Goal: Task Accomplishment & Management: Complete application form

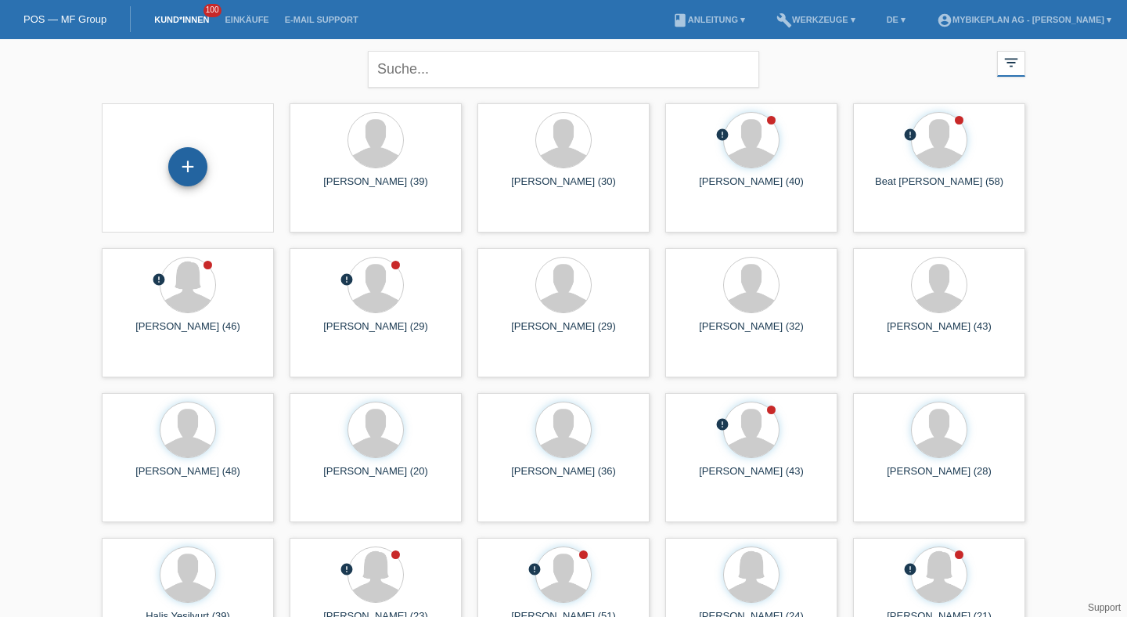
click at [184, 173] on div "+" at bounding box center [187, 166] width 39 height 39
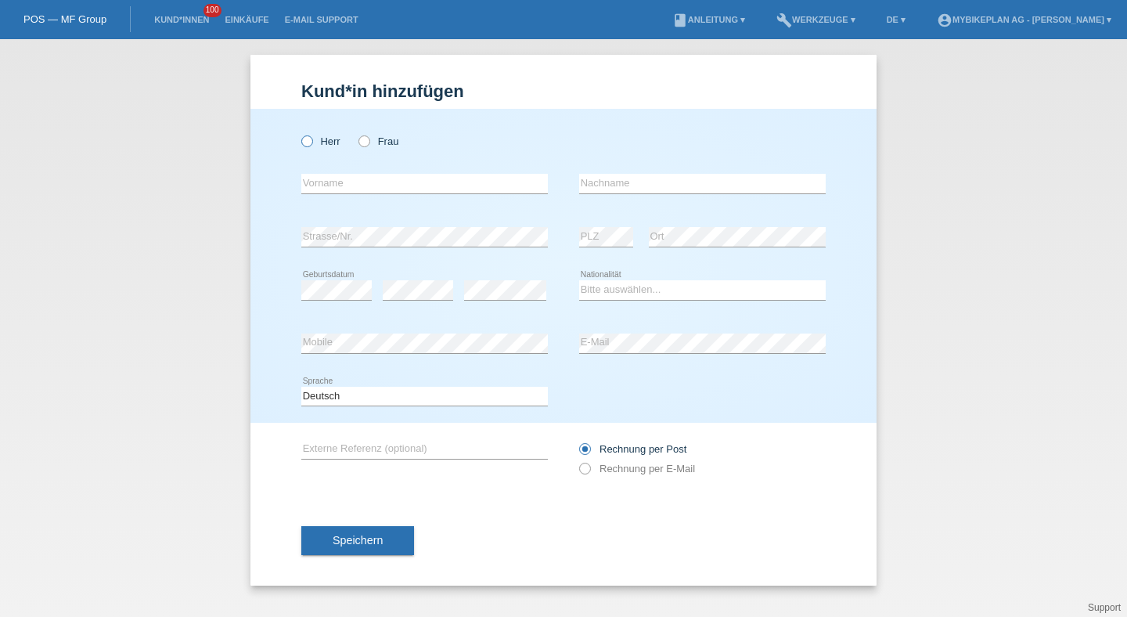
click at [320, 142] on label "Herr" at bounding box center [320, 141] width 39 height 12
click at [312, 142] on input "Herr" at bounding box center [306, 140] width 10 height 10
radio input "true"
click at [322, 189] on input "text" at bounding box center [424, 184] width 247 height 20
paste input "Kunz"
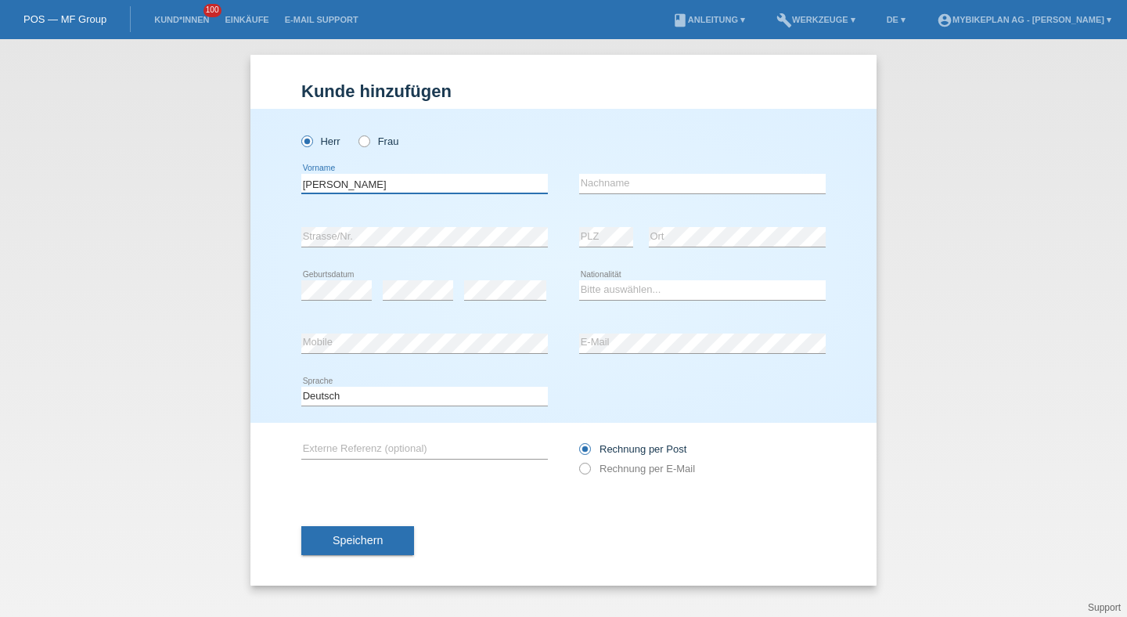
click at [319, 178] on input "[PERSON_NAME]" at bounding box center [424, 184] width 247 height 20
type input "[PERSON_NAME]"
paste input "[PERSON_NAME]"
type input "[PERSON_NAME]"
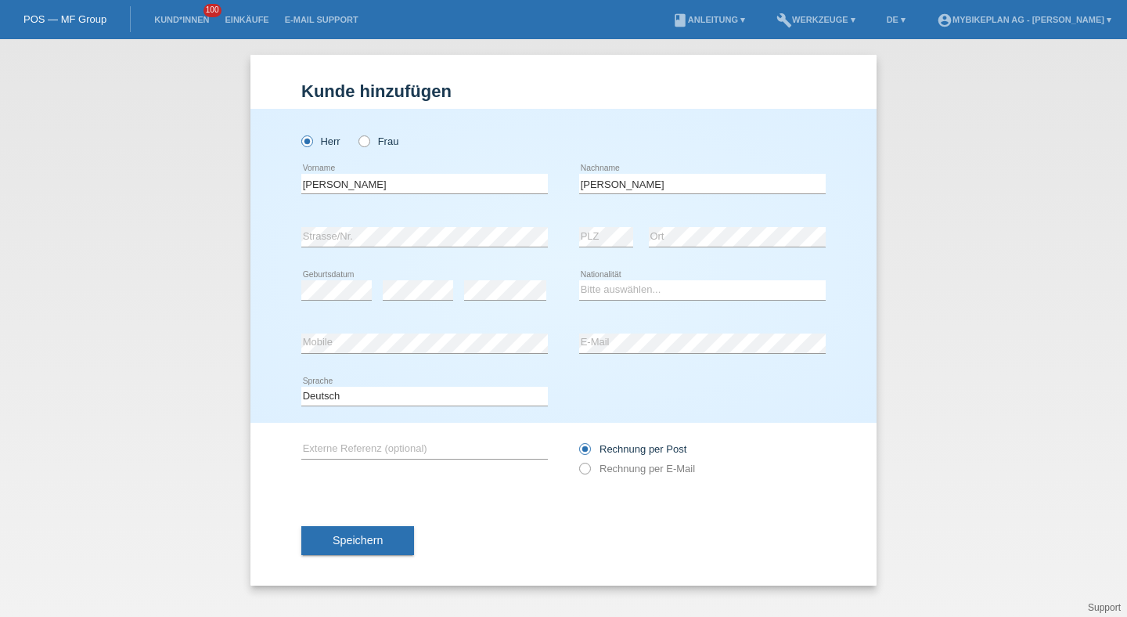
click at [606, 315] on div "Bitte auswählen... Schweiz Deutschland Liechtenstein Österreich ------------ Af…" at bounding box center [702, 290] width 247 height 53
click at [616, 301] on icon at bounding box center [702, 300] width 247 height 1
click at [619, 298] on select "Bitte auswählen... [GEOGRAPHIC_DATA] [GEOGRAPHIC_DATA] [GEOGRAPHIC_DATA] [GEOGR…" at bounding box center [702, 289] width 247 height 19
select select "CH"
click at [579, 281] on select "Bitte auswählen... [GEOGRAPHIC_DATA] [GEOGRAPHIC_DATA] [GEOGRAPHIC_DATA] [GEOGR…" at bounding box center [702, 289] width 247 height 19
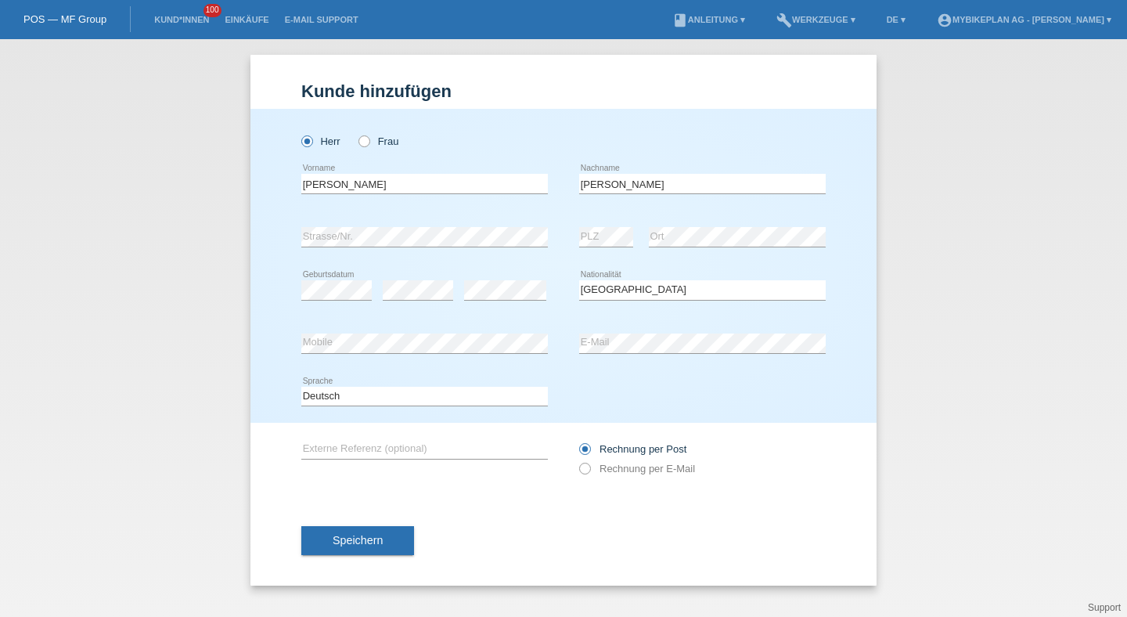
click at [609, 356] on div "error E-Mail" at bounding box center [702, 343] width 247 height 53
click at [520, 413] on div "Deutsch Français Italiano English error Sprache" at bounding box center [424, 396] width 247 height 53
click at [520, 408] on div "Deutsch Français Italiano English error Sprache" at bounding box center [424, 396] width 247 height 53
click at [515, 399] on select "Deutsch Français Italiano English" at bounding box center [424, 396] width 247 height 19
click at [612, 471] on label "Rechnung per E-Mail" at bounding box center [637, 469] width 116 height 12
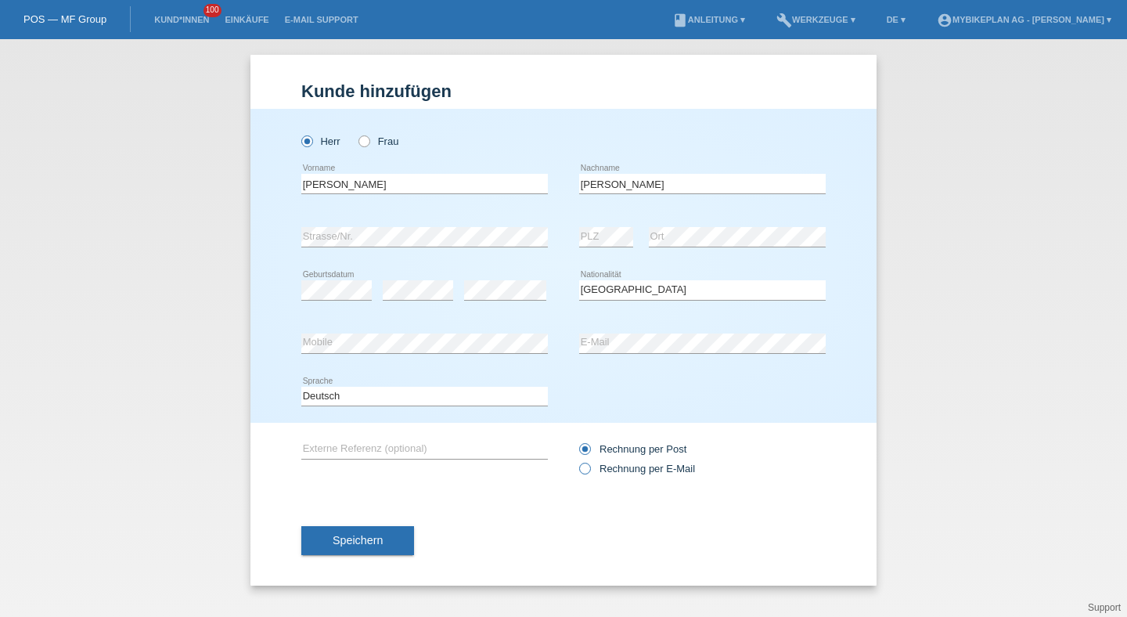
click at [589, 471] on input "Rechnung per E-Mail" at bounding box center [584, 473] width 10 height 20
radio input "true"
click at [376, 535] on button "Speichern" at bounding box center [357, 541] width 113 height 30
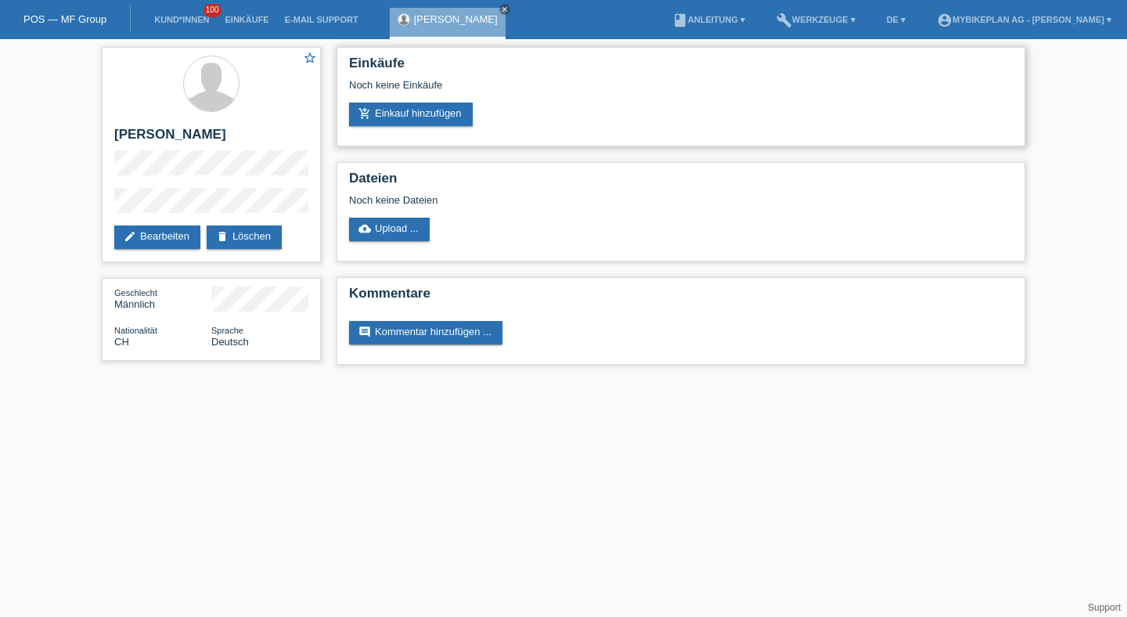
click at [431, 103] on div "Noch keine Einkäufe" at bounding box center [681, 90] width 664 height 23
click at [427, 115] on link "add_shopping_cart Einkauf hinzufügen" at bounding box center [411, 114] width 124 height 23
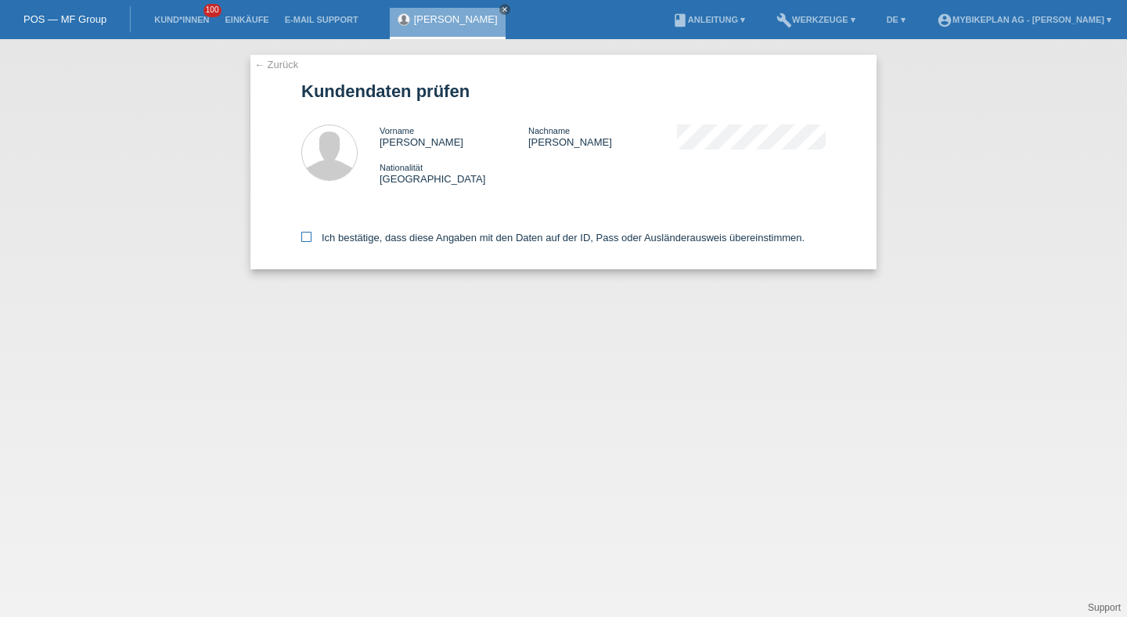
click at [373, 242] on label "Ich bestätige, dass diese Angaben mit den Daten auf der ID, Pass oder Ausländer…" at bounding box center [552, 238] width 503 height 12
click at [312, 242] on input "Ich bestätige, dass diese Angaben mit den Daten auf der ID, Pass oder Ausländer…" at bounding box center [306, 237] width 10 height 10
checkbox input "true"
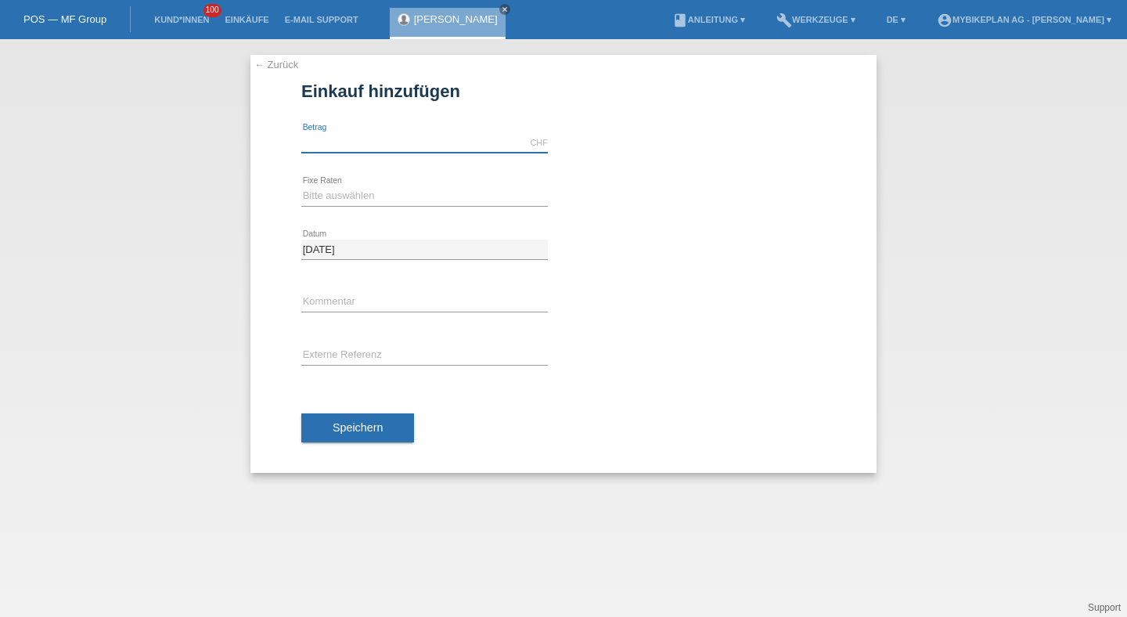
click at [355, 149] on input "text" at bounding box center [424, 143] width 247 height 20
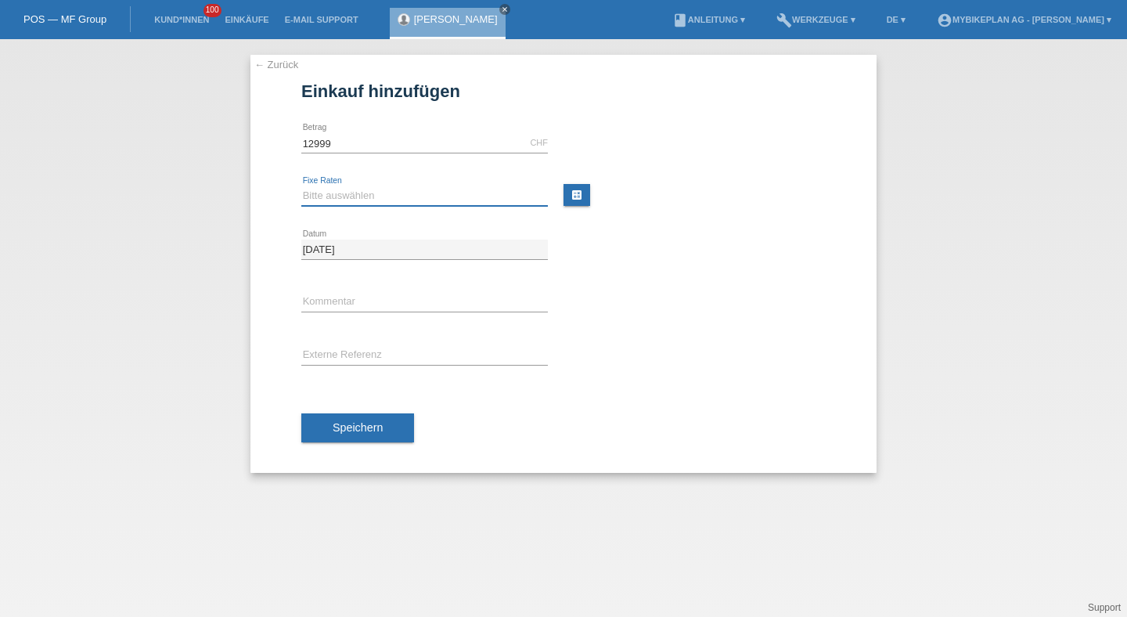
type input "12999.00"
click at [352, 198] on select "Bitte auswählen 6 Raten 12 Raten 18 Raten 24 Raten 36 Raten 48 Raten" at bounding box center [424, 195] width 247 height 19
select select "487"
click at [301, 186] on select "Bitte auswählen 6 Raten 12 Raten 18 Raten 24 Raten 36 Raten 48 Raten" at bounding box center [424, 195] width 247 height 19
click at [353, 335] on div "error Externe Referenz" at bounding box center [424, 356] width 247 height 53
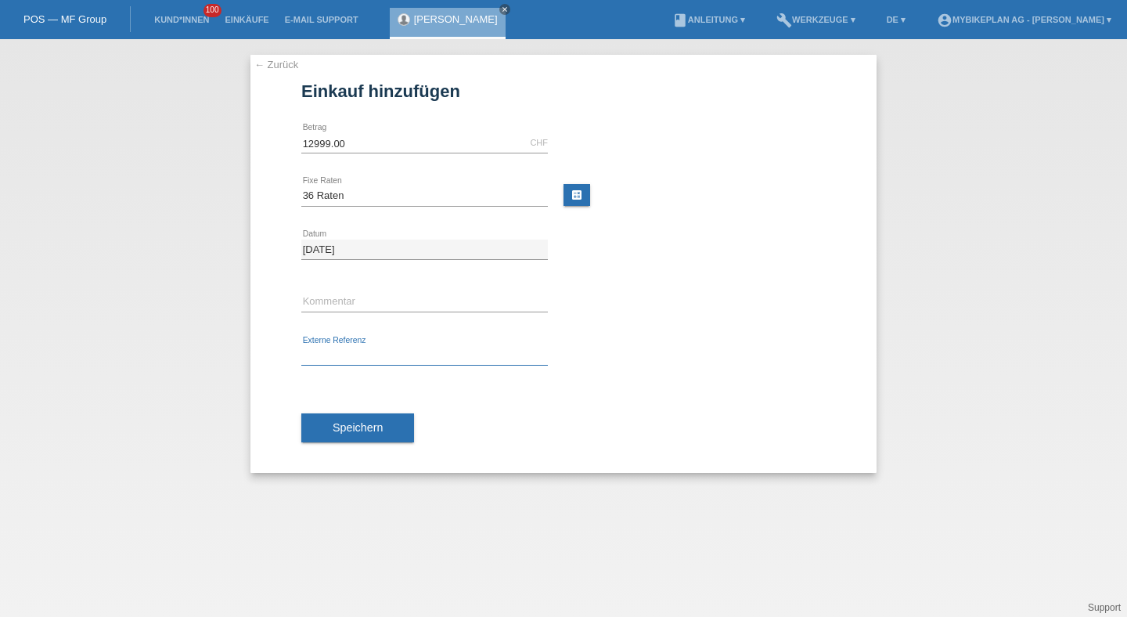
click at [353, 348] on input "text" at bounding box center [424, 356] width 247 height 20
paste input "42967855700"
type input "42967855700"
click at [357, 434] on button "Speichern" at bounding box center [357, 428] width 113 height 30
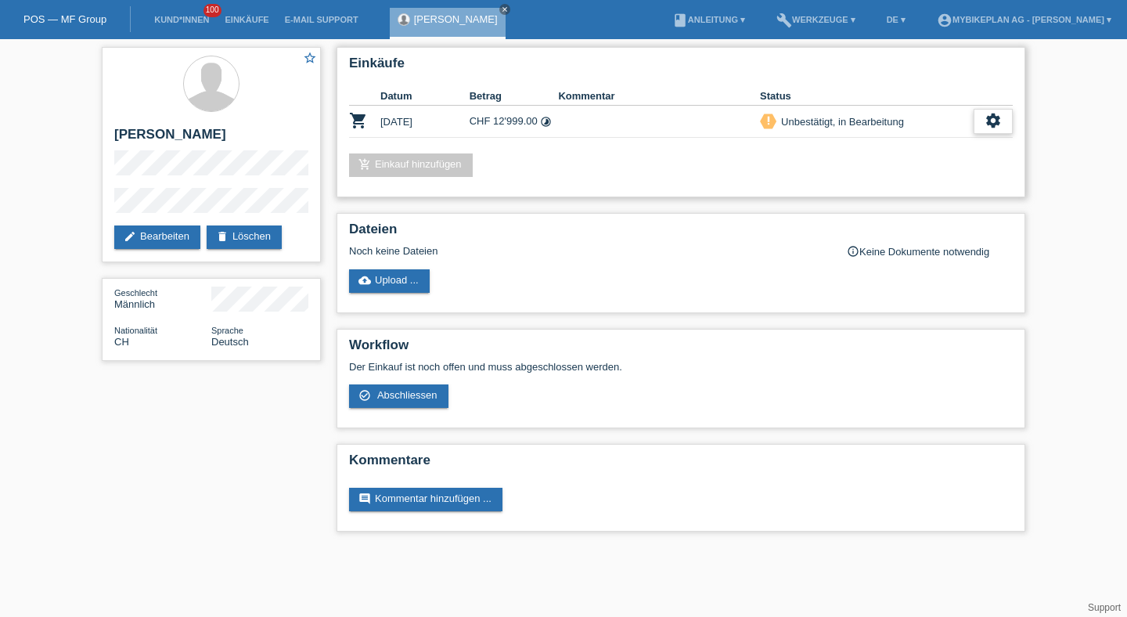
click at [993, 114] on icon "settings" at bounding box center [993, 120] width 17 height 17
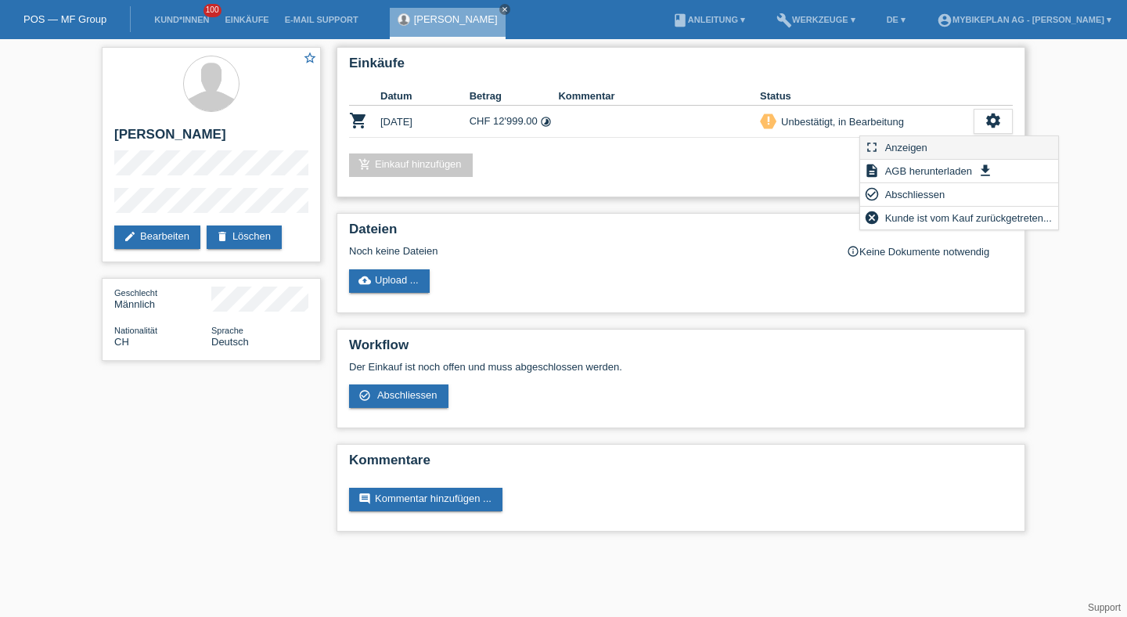
click at [958, 148] on div "fullscreen Anzeigen" at bounding box center [959, 147] width 198 height 23
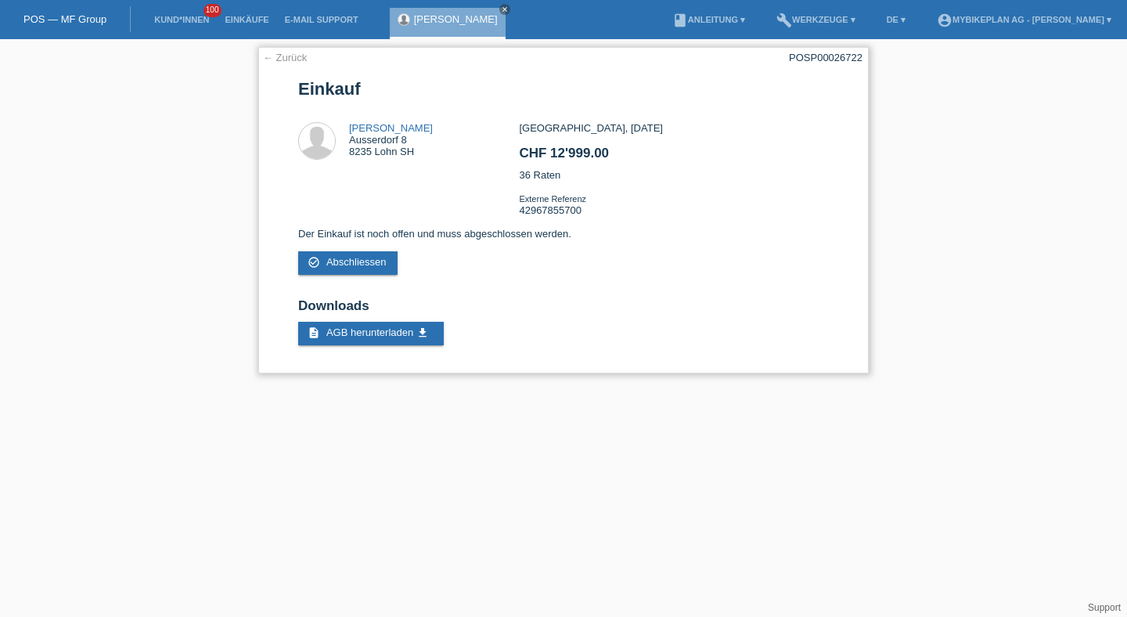
click at [838, 54] on div "POSP00026722" at bounding box center [826, 58] width 74 height 12
copy div "POSP00026722"
click at [187, 33] on li "Kund*innen 100" at bounding box center [181, 20] width 70 height 40
click at [187, 20] on link "Kund*innen" at bounding box center [181, 19] width 70 height 9
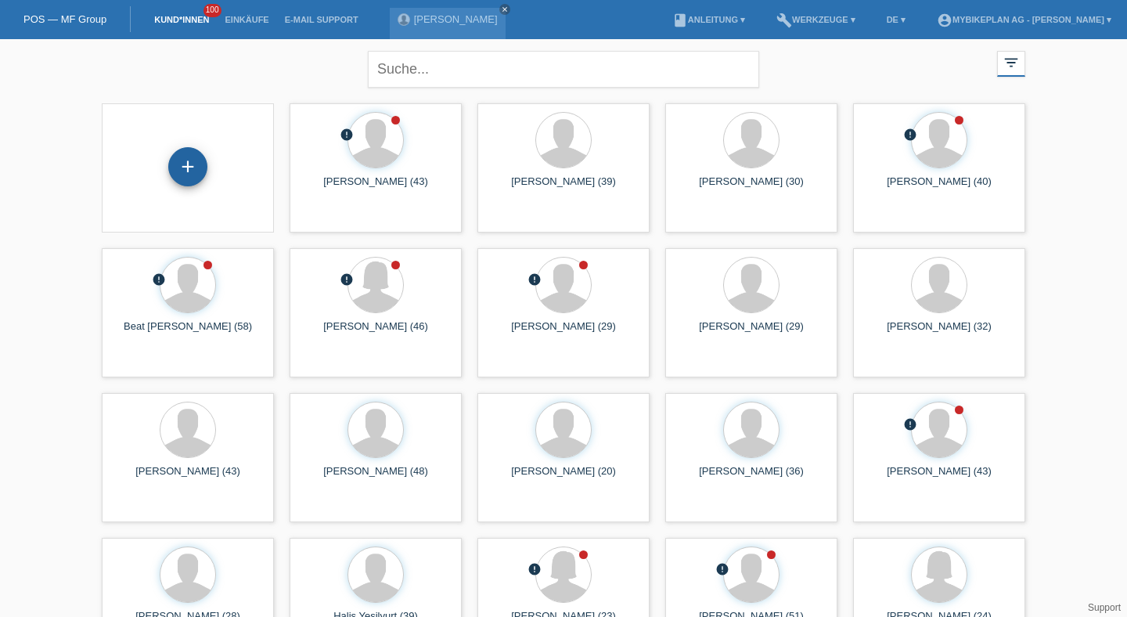
click at [176, 165] on div "+" at bounding box center [188, 166] width 38 height 27
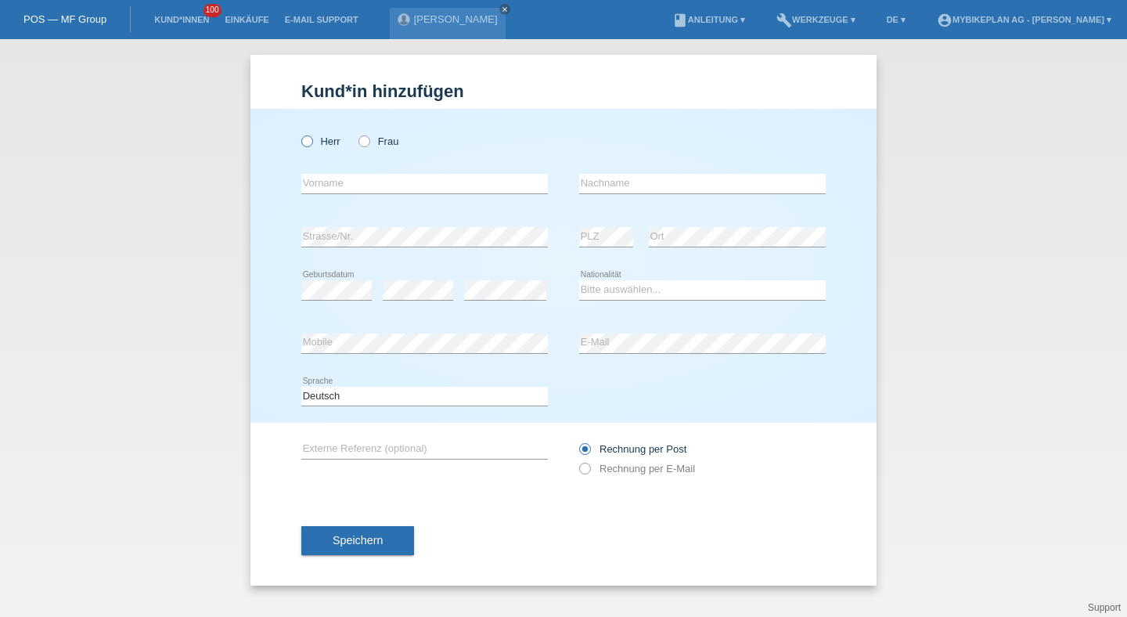
click at [329, 143] on label "Herr" at bounding box center [320, 141] width 39 height 12
click at [312, 143] on input "Herr" at bounding box center [306, 140] width 10 height 10
radio input "true"
click at [348, 186] on input "text" at bounding box center [424, 184] width 247 height 20
type input "[PERSON_NAME]"
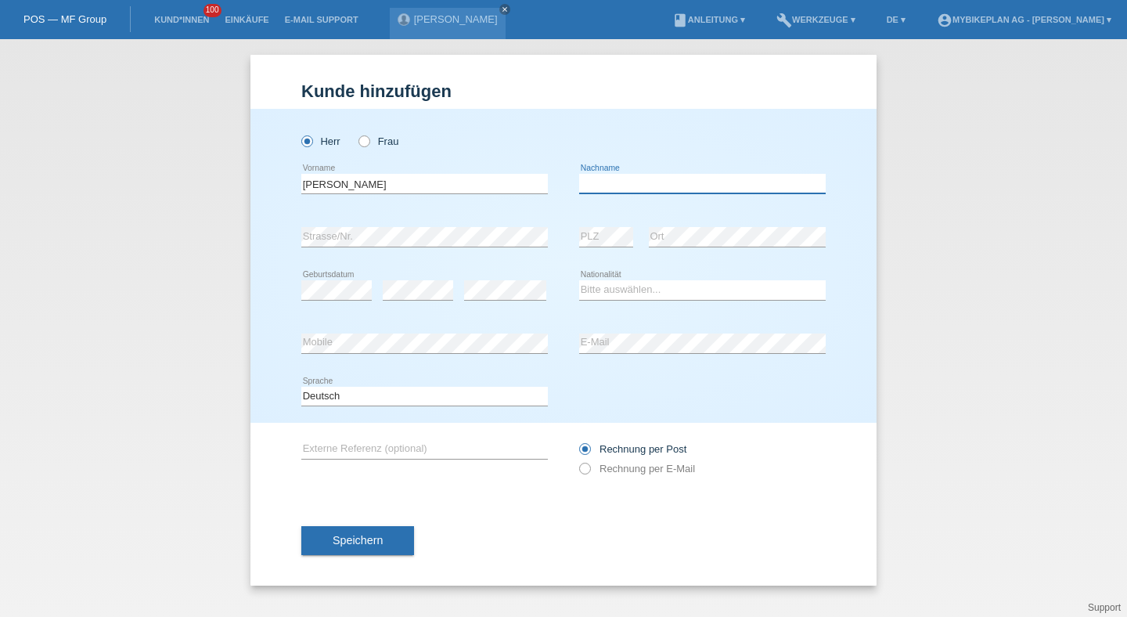
paste input "Born"
type input "Born"
click at [589, 295] on select "Bitte auswählen... Schweiz Deutschland Liechtenstein Österreich ------------ Af…" at bounding box center [702, 289] width 247 height 19
select select "DE"
click at [579, 281] on select "Bitte auswählen... Schweiz Deutschland Liechtenstein Österreich ------------ Af…" at bounding box center [702, 289] width 247 height 19
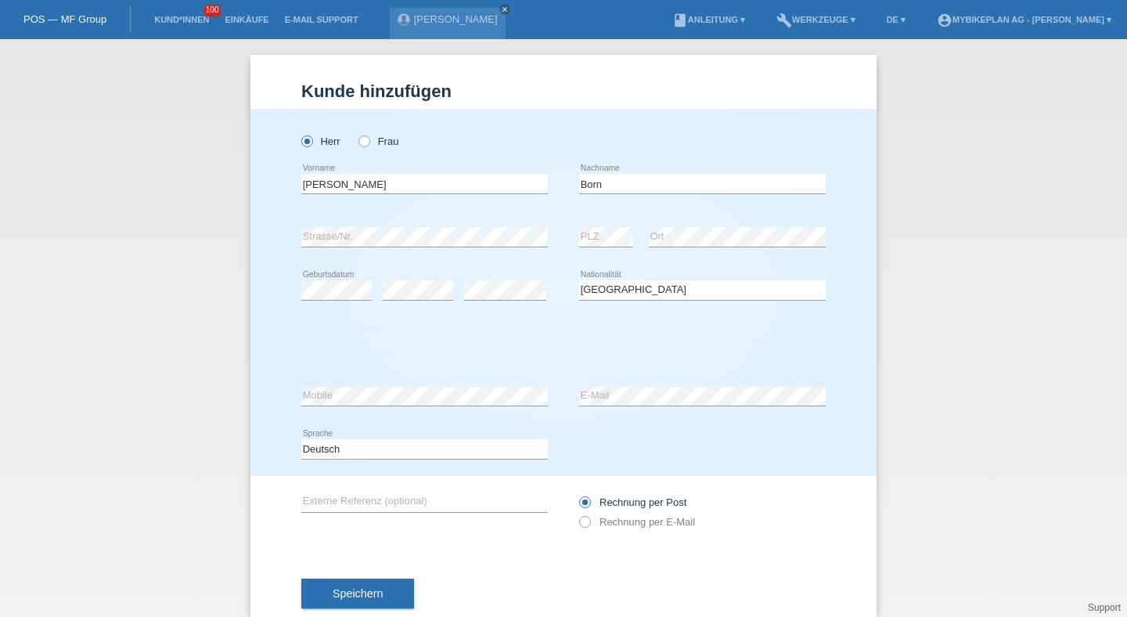
click at [510, 351] on select "Bitte auswählen... C B B - Flüchtlingsstatus Andere" at bounding box center [424, 342] width 247 height 19
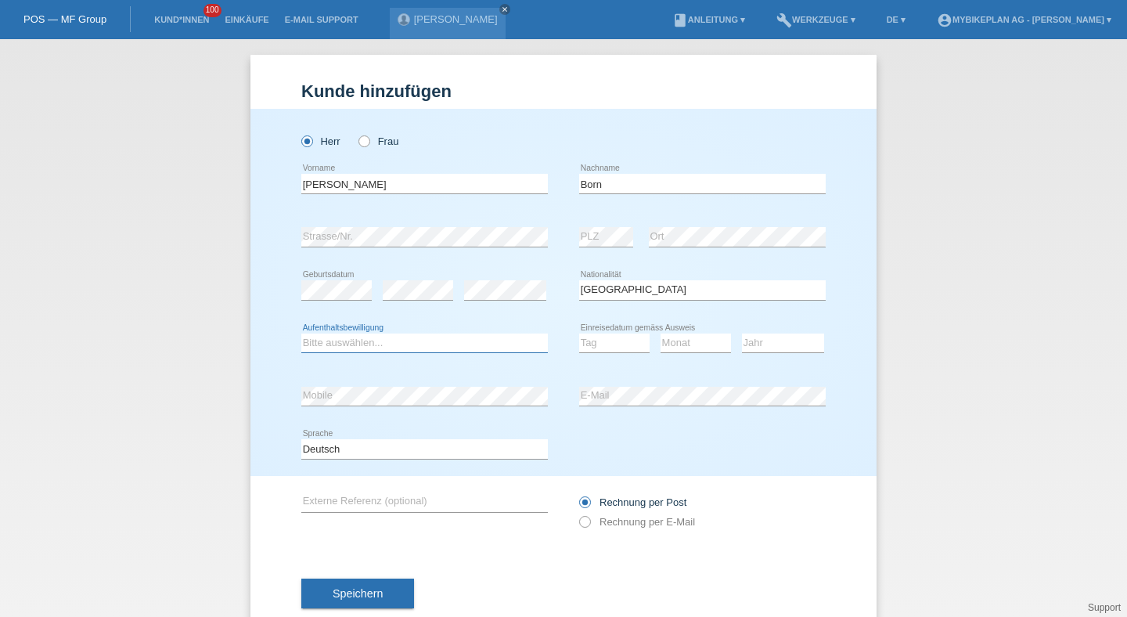
select select "C"
click at [301, 333] on select "Bitte auswählen... C B B - Flüchtlingsstatus Andere" at bounding box center [424, 342] width 247 height 19
click at [570, 351] on div "Bitte auswählen... C B B - Flüchtlingsstatus Andere error Aufenthaltsbewilligun…" at bounding box center [563, 343] width 524 height 53
click at [580, 348] on select "Tag 01 02 03 04 05 06 07 08 09 10 11" at bounding box center [614, 342] width 70 height 19
select select "09"
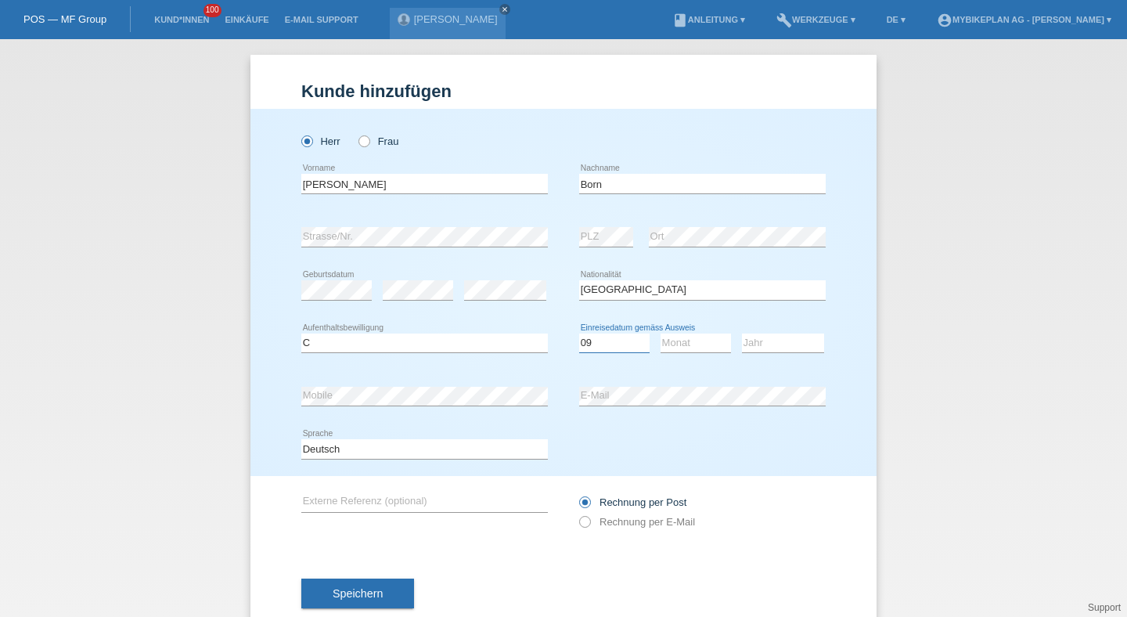
click at [579, 333] on select "Tag 01 02 03 04 05 06 07 08 09 10 11" at bounding box center [614, 342] width 70 height 19
click at [704, 351] on select "Monat 01 02 03 04 05 06 07 08 09 10 11" at bounding box center [696, 342] width 70 height 19
select select "08"
click at [661, 333] on select "Monat 01 02 03 04 05 06 07 08 09 10 11" at bounding box center [696, 342] width 70 height 19
click at [757, 358] on div "Jahr 2025 2024 2023 2022 2021 2020 2019 2018 2017" at bounding box center [783, 343] width 82 height 53
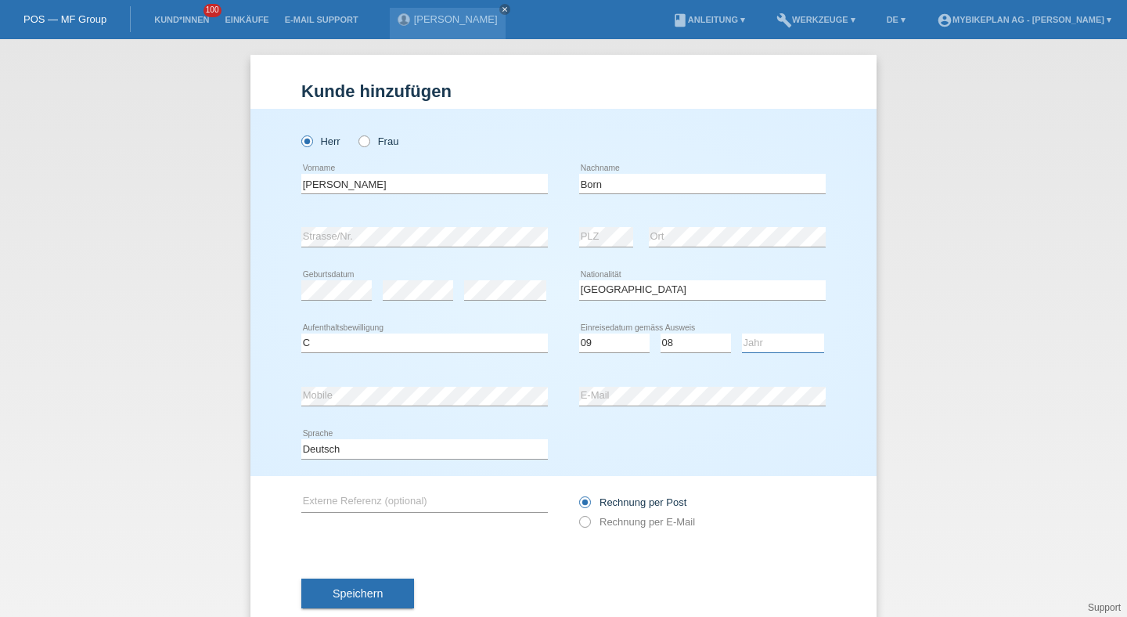
click at [757, 344] on select "Jahr 2025 2024 2023 2022 2021 2020 2019 2018 2017 2016 2015 2014 2013 2012 2011…" at bounding box center [783, 342] width 82 height 19
select select "2009"
click at [742, 333] on select "Jahr 2025 2024 2023 2022 2021 2020 2019 2018 2017 2016 2015 2014 2013 2012 2011…" at bounding box center [783, 342] width 82 height 19
click at [504, 383] on div "error Mobile" at bounding box center [424, 395] width 247 height 53
click at [473, 437] on div "Deutsch Français Italiano English error Sprache" at bounding box center [424, 449] width 247 height 53
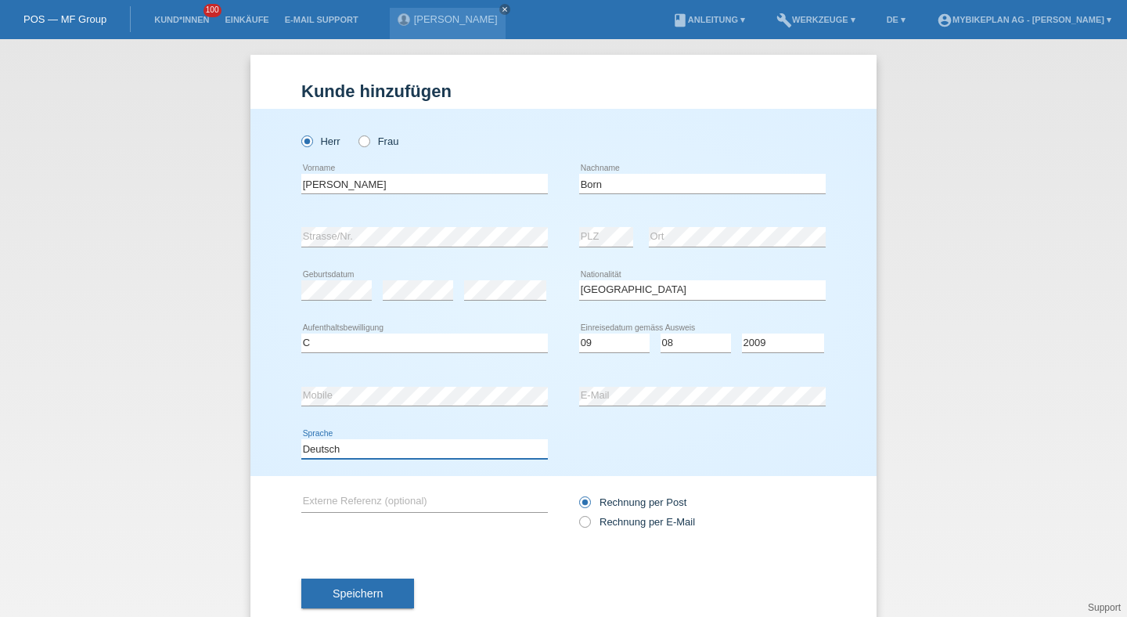
click at [461, 452] on select "Deutsch Français Italiano English" at bounding box center [424, 448] width 247 height 19
click at [301, 440] on select "Deutsch Français Italiano English" at bounding box center [424, 448] width 247 height 19
click at [607, 523] on label "Rechnung per E-Mail" at bounding box center [637, 522] width 116 height 12
click at [589, 523] on input "Rechnung per E-Mail" at bounding box center [584, 526] width 10 height 20
radio input "true"
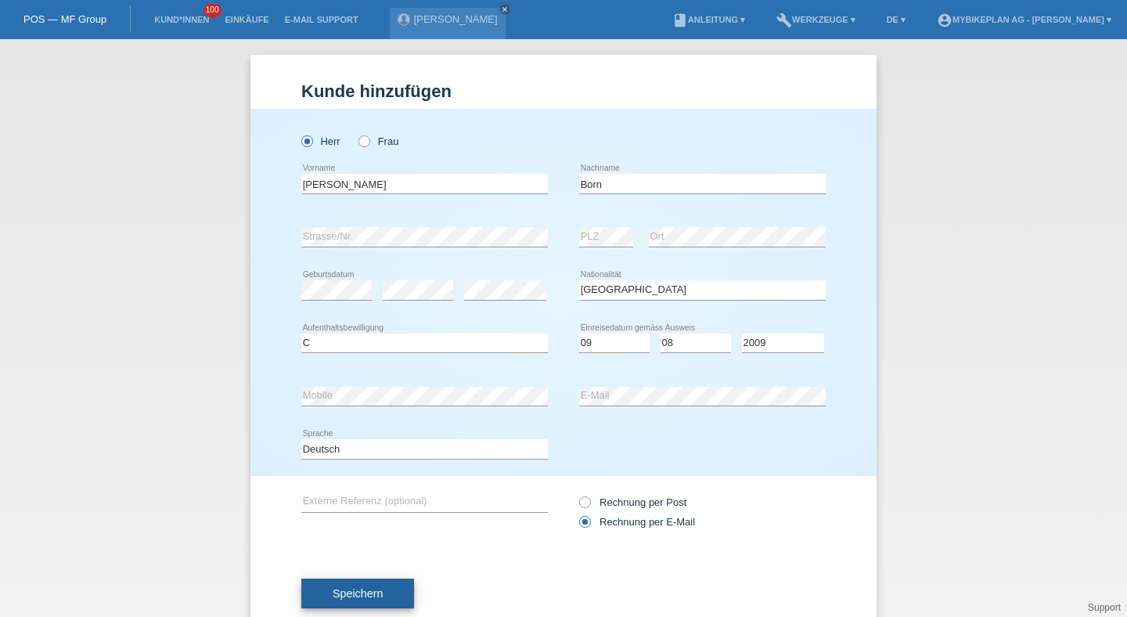
click at [405, 584] on button "Speichern" at bounding box center [357, 593] width 113 height 30
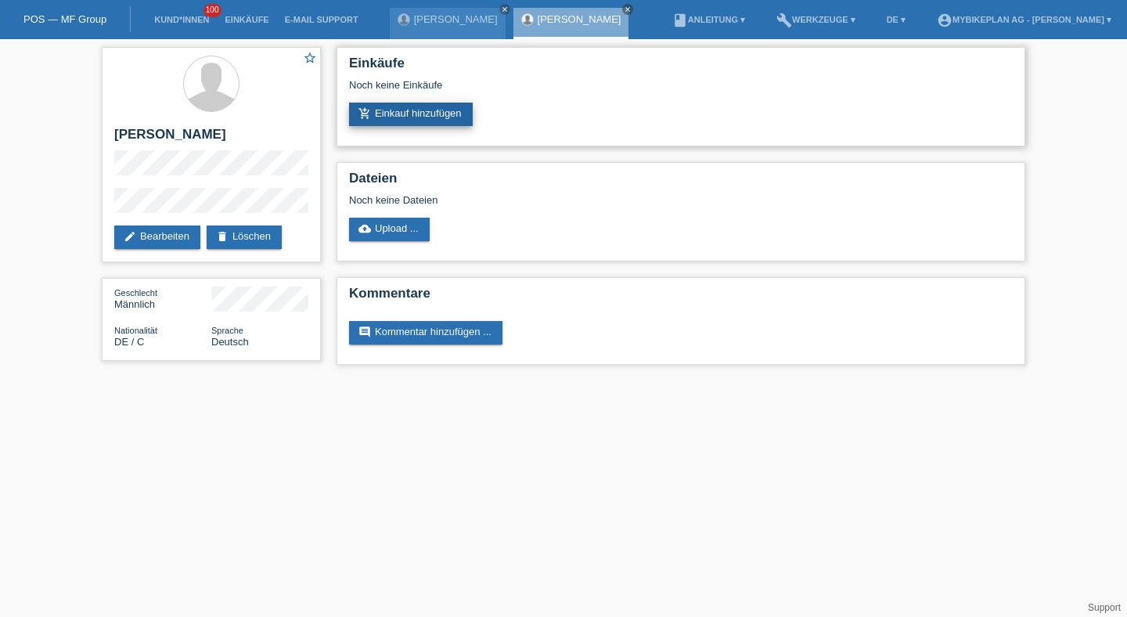
click at [412, 107] on link "add_shopping_cart Einkauf hinzufügen" at bounding box center [411, 114] width 124 height 23
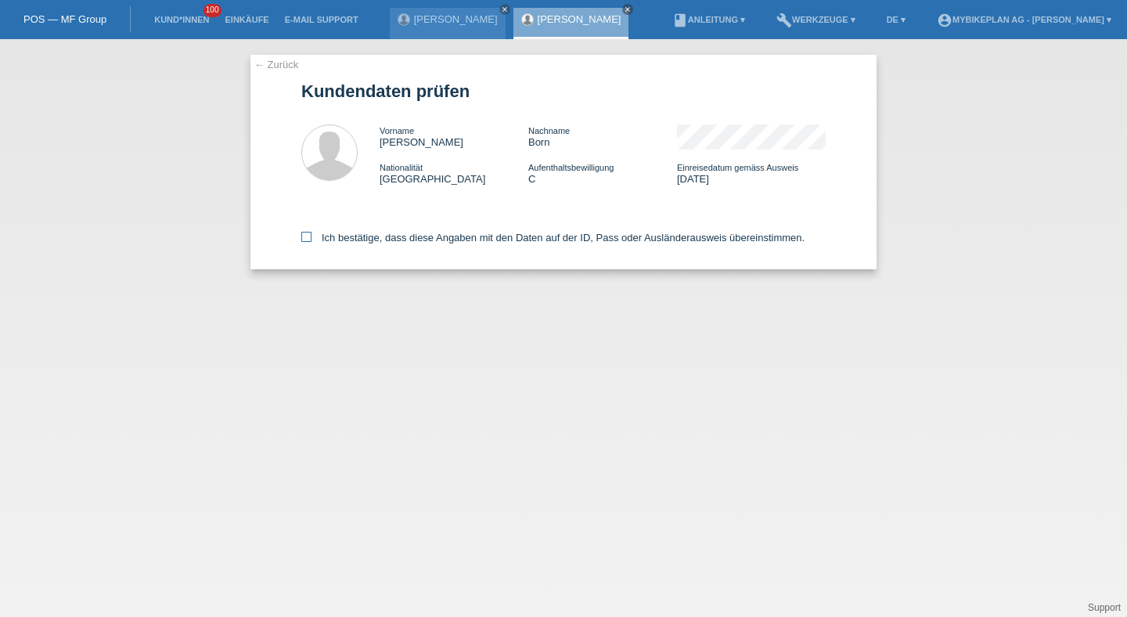
click at [378, 237] on label "Ich bestätige, dass diese Angaben mit den Daten auf der ID, Pass oder Ausländer…" at bounding box center [552, 238] width 503 height 12
click at [312, 237] on input "Ich bestätige, dass diese Angaben mit den Daten auf der ID, Pass oder Ausländer…" at bounding box center [306, 237] width 10 height 10
checkbox input "true"
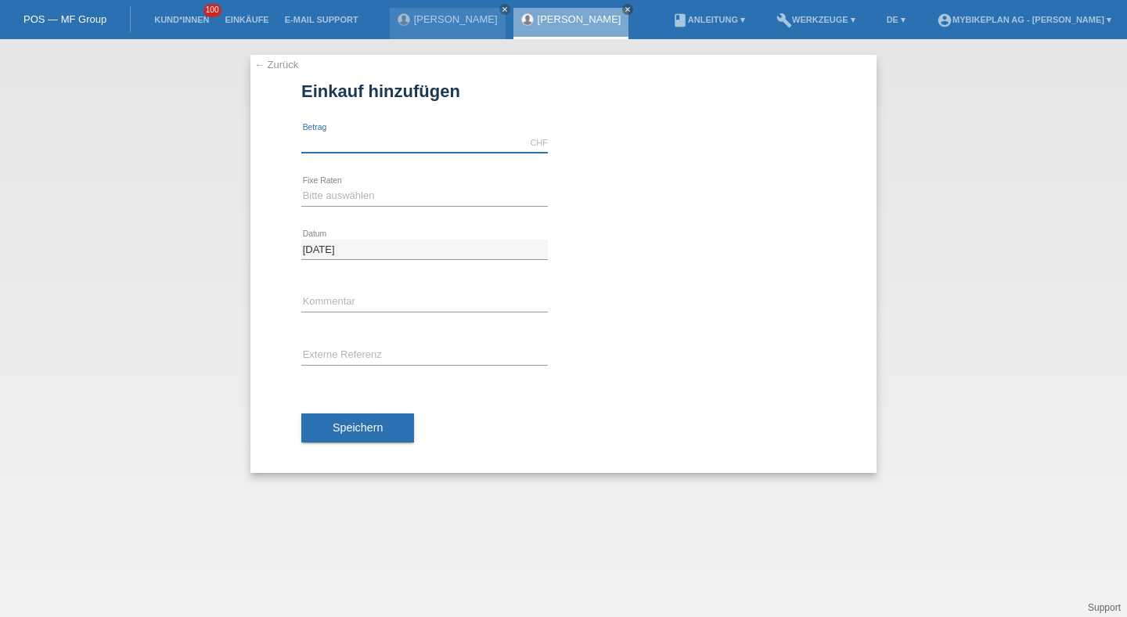
click at [394, 150] on input "text" at bounding box center [424, 143] width 247 height 20
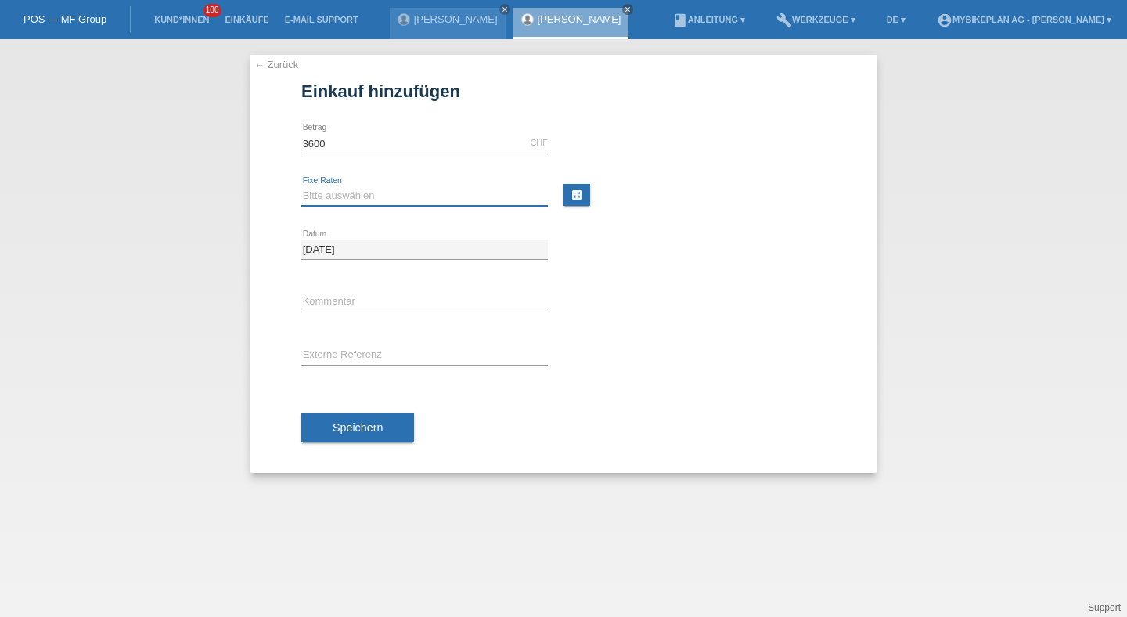
type input "3600.00"
click at [354, 192] on select "Bitte auswählen 6 Raten 12 Raten 18 Raten 24 Raten 36 Raten 48 Raten" at bounding box center [424, 195] width 247 height 19
select select "487"
click at [301, 186] on select "Bitte auswählen 6 Raten 12 Raten 18 Raten 24 Raten 36 Raten 48 Raten" at bounding box center [424, 195] width 247 height 19
click at [333, 352] on input "text" at bounding box center [424, 356] width 247 height 20
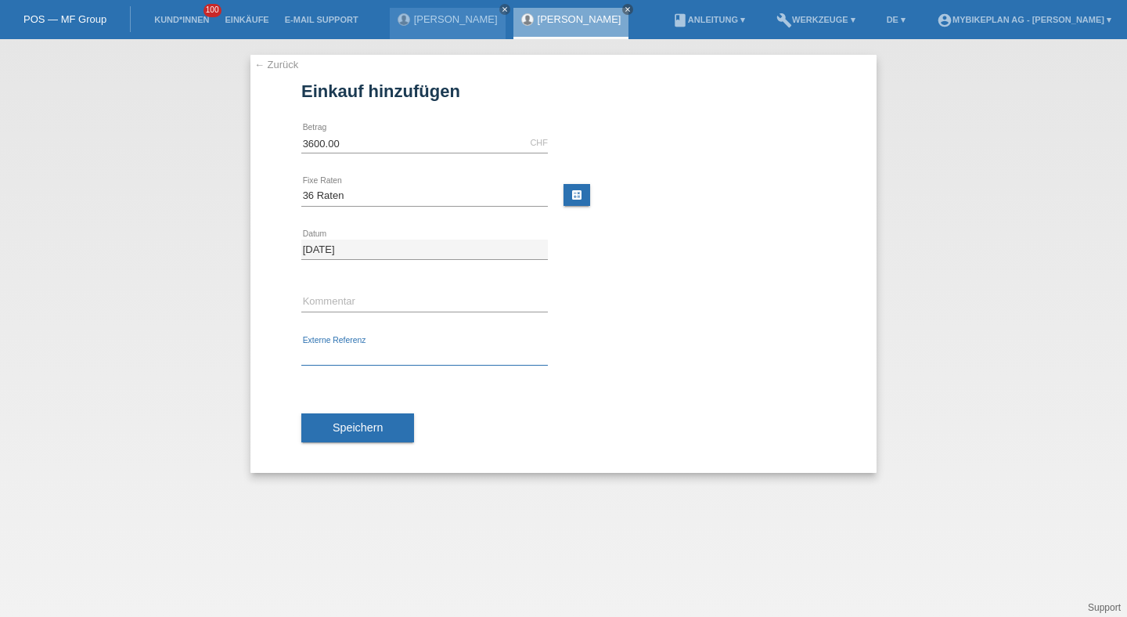
paste input "42972374934"
type input "42972374934"
click at [330, 419] on button "Speichern" at bounding box center [357, 428] width 113 height 30
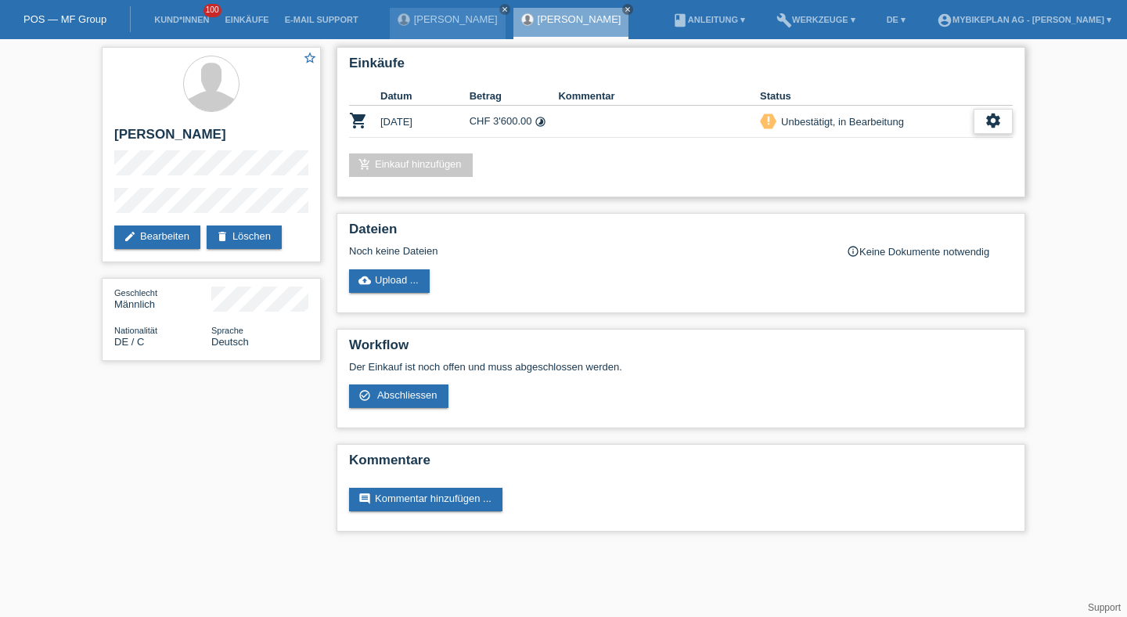
click at [985, 128] on icon "settings" at bounding box center [993, 120] width 17 height 17
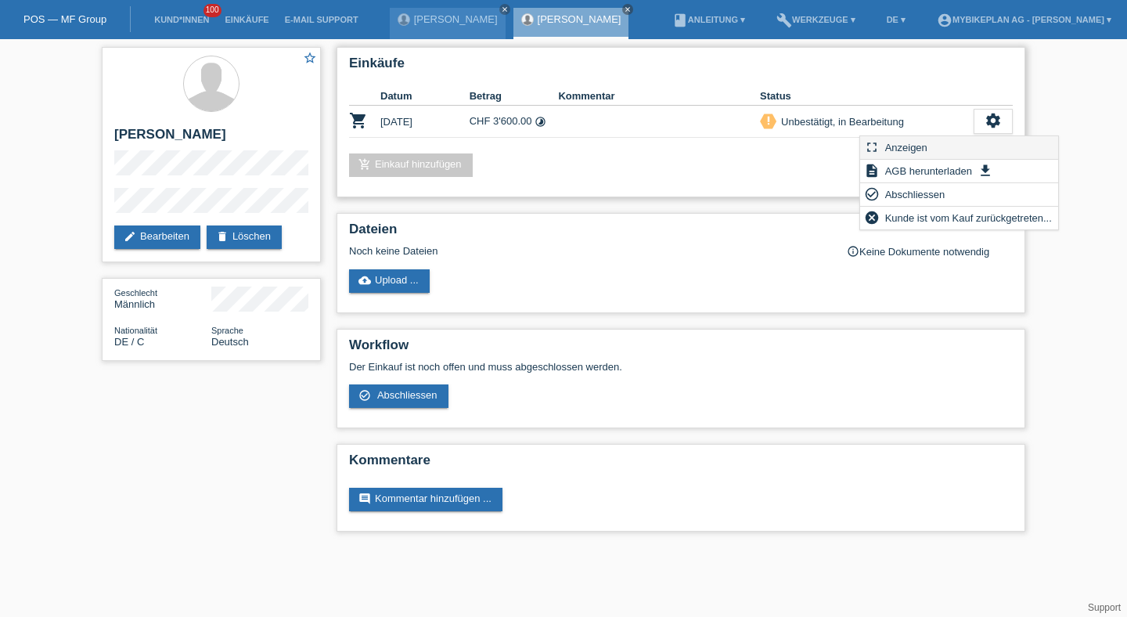
click at [928, 147] on span "Anzeigen" at bounding box center [906, 147] width 47 height 19
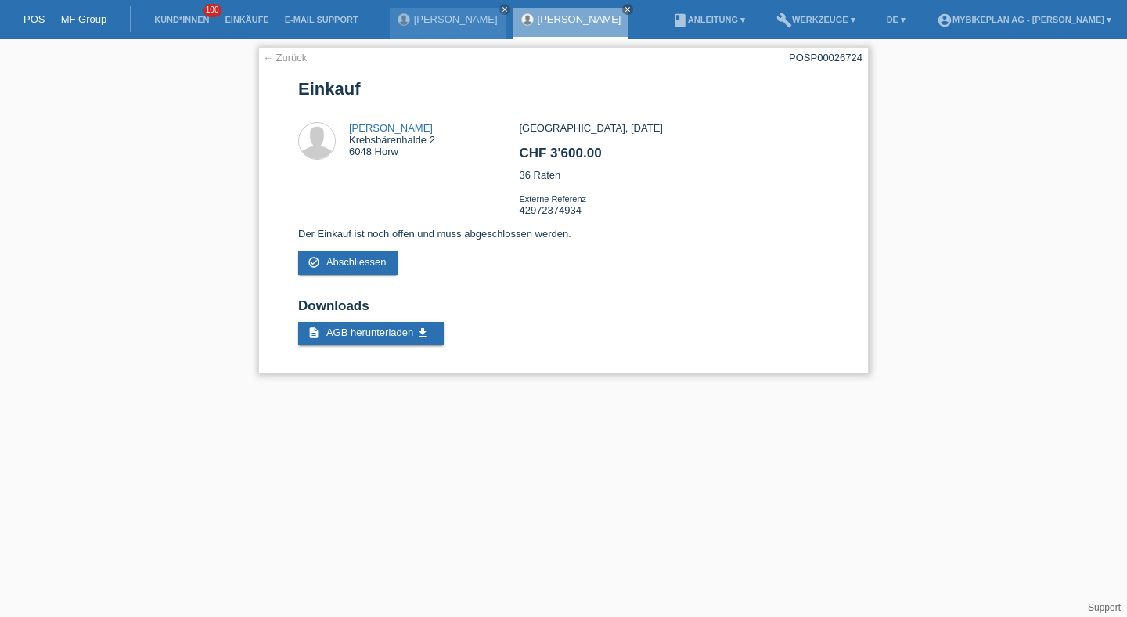
click at [837, 56] on div "POSP00026724" at bounding box center [826, 58] width 74 height 12
copy div "POSP00026724"
